Goal: Information Seeking & Learning: Learn about a topic

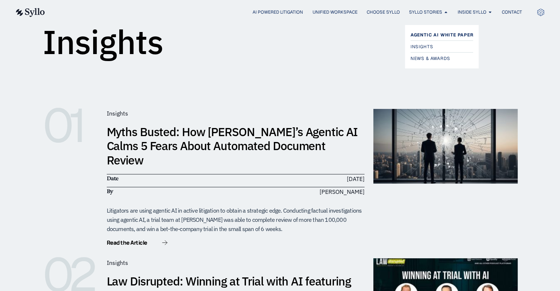
click at [421, 33] on span "Agentic AI White Paper" at bounding box center [441, 35] width 63 height 9
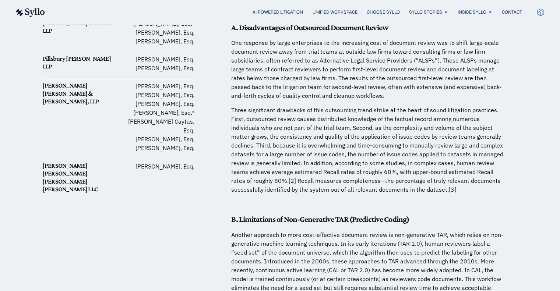
scroll to position [515, 0]
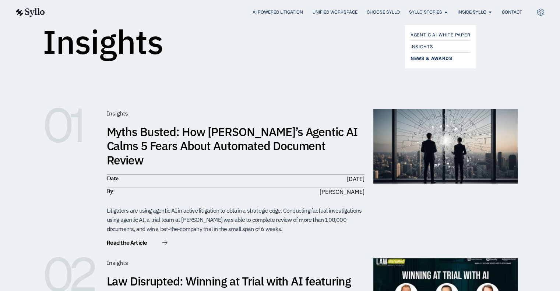
click at [429, 59] on span "News & Awards" at bounding box center [431, 58] width 42 height 9
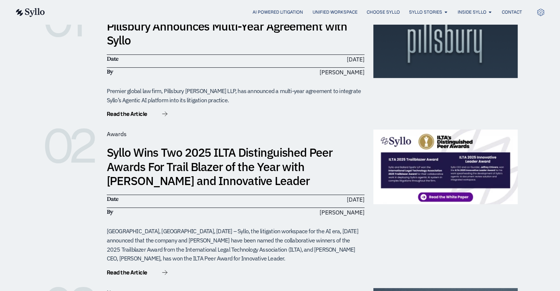
scroll to position [147, 0]
